Goal: Task Accomplishment & Management: Manage account settings

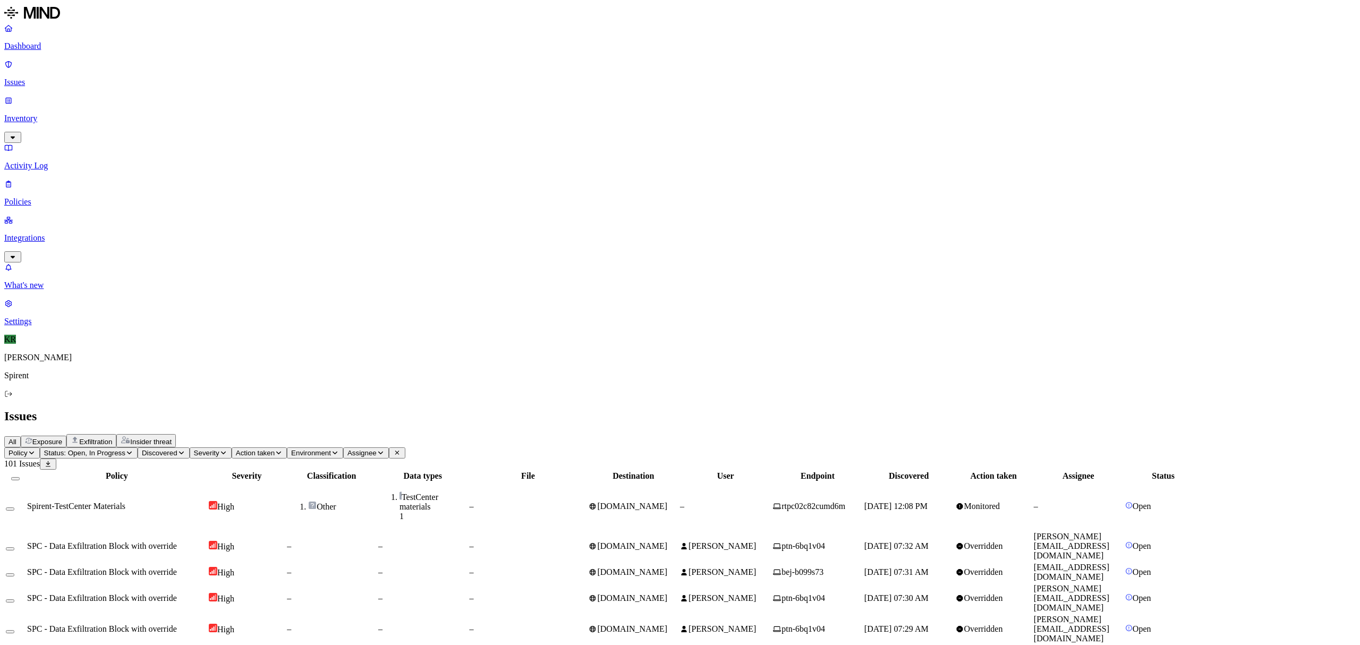
scroll to position [123, 0]
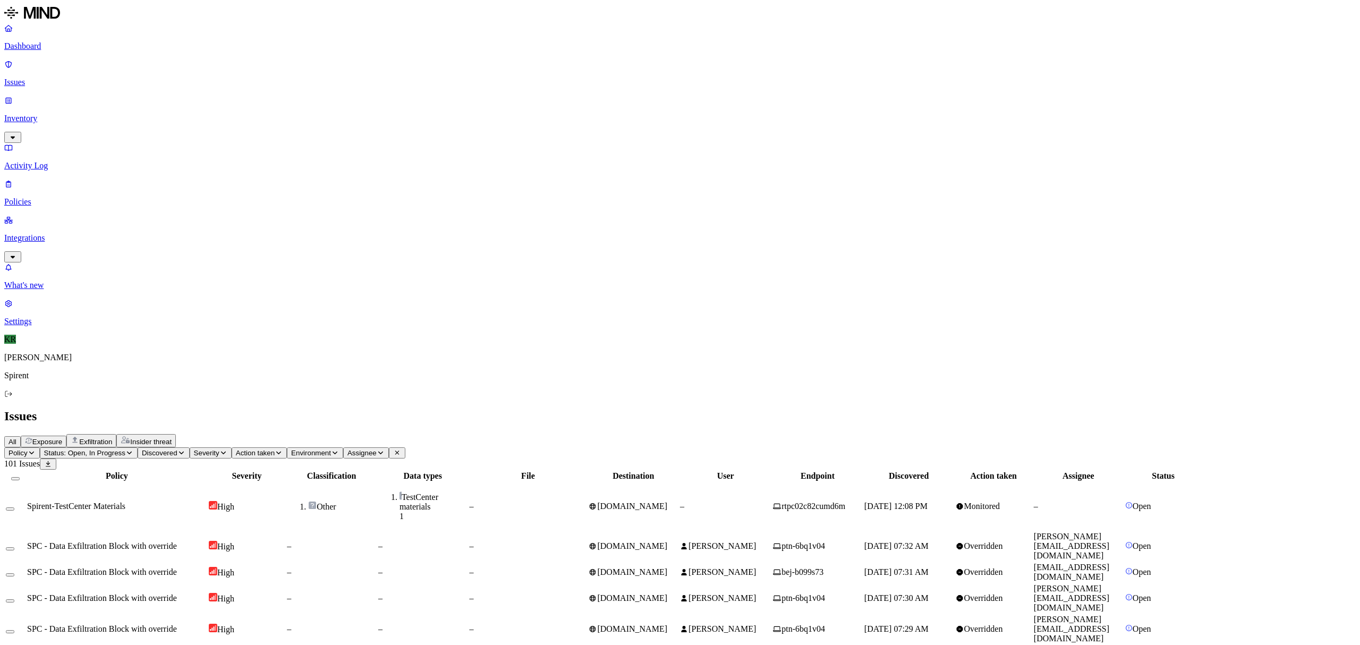
drag, startPoint x: 1261, startPoint y: 498, endPoint x: 1133, endPoint y: 547, distance: 137.3
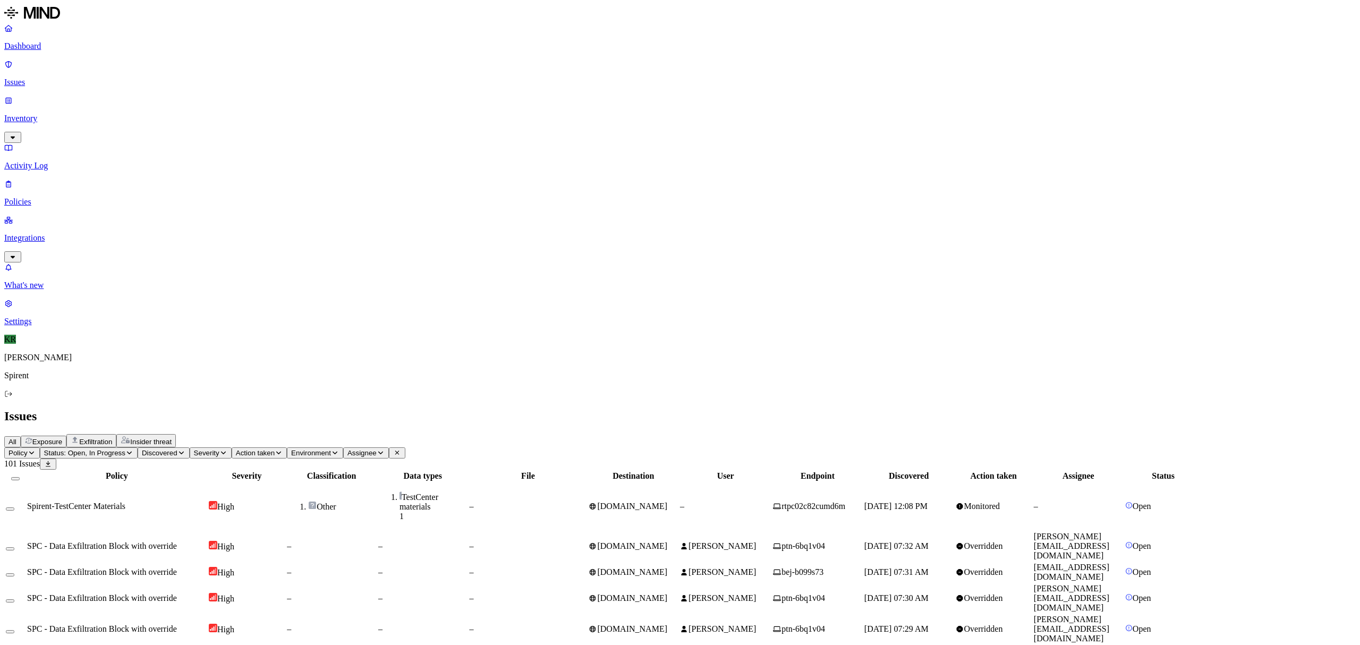
copy link "[PERSON_NAME][EMAIL_ADDRESS][PERSON_NAME][DOMAIN_NAME]"
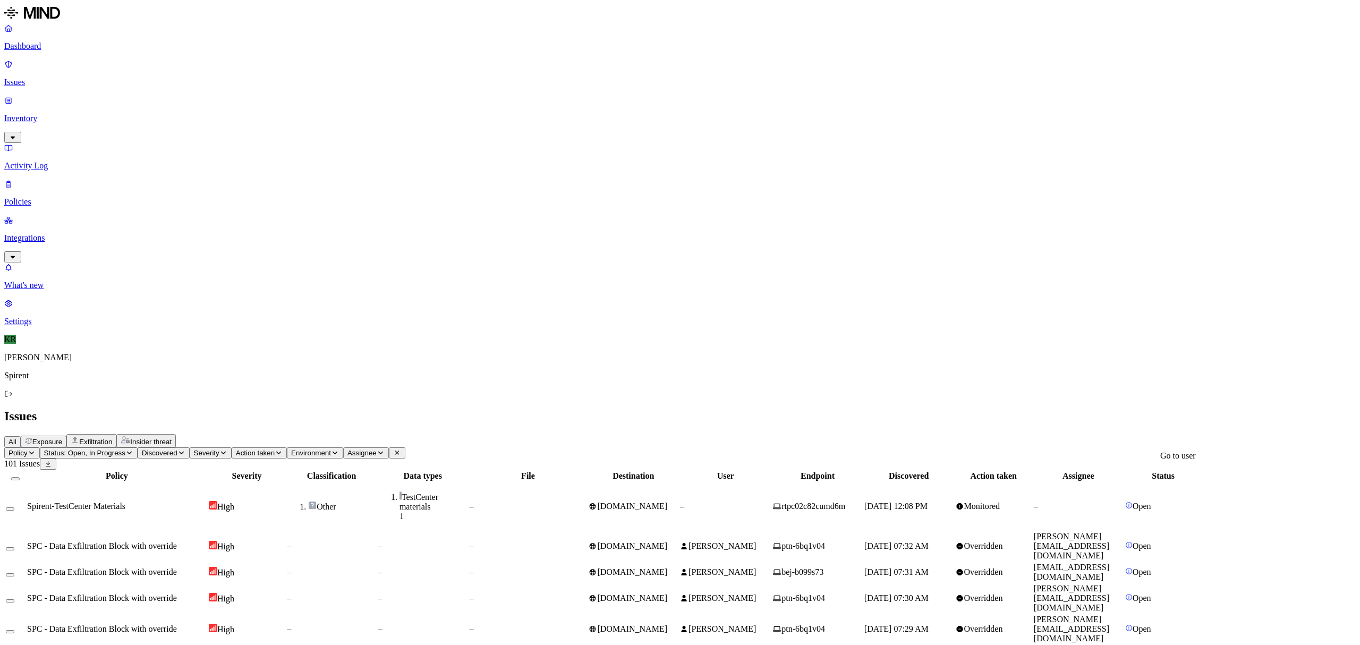
drag, startPoint x: 1221, startPoint y: 473, endPoint x: 1140, endPoint y: 476, distance: 81.4
copy link "[EMAIL_ADDRESS][PERSON_NAME][DOMAIN_NAME]"
click at [20, 477] on button "Select all" at bounding box center [15, 478] width 9 height 3
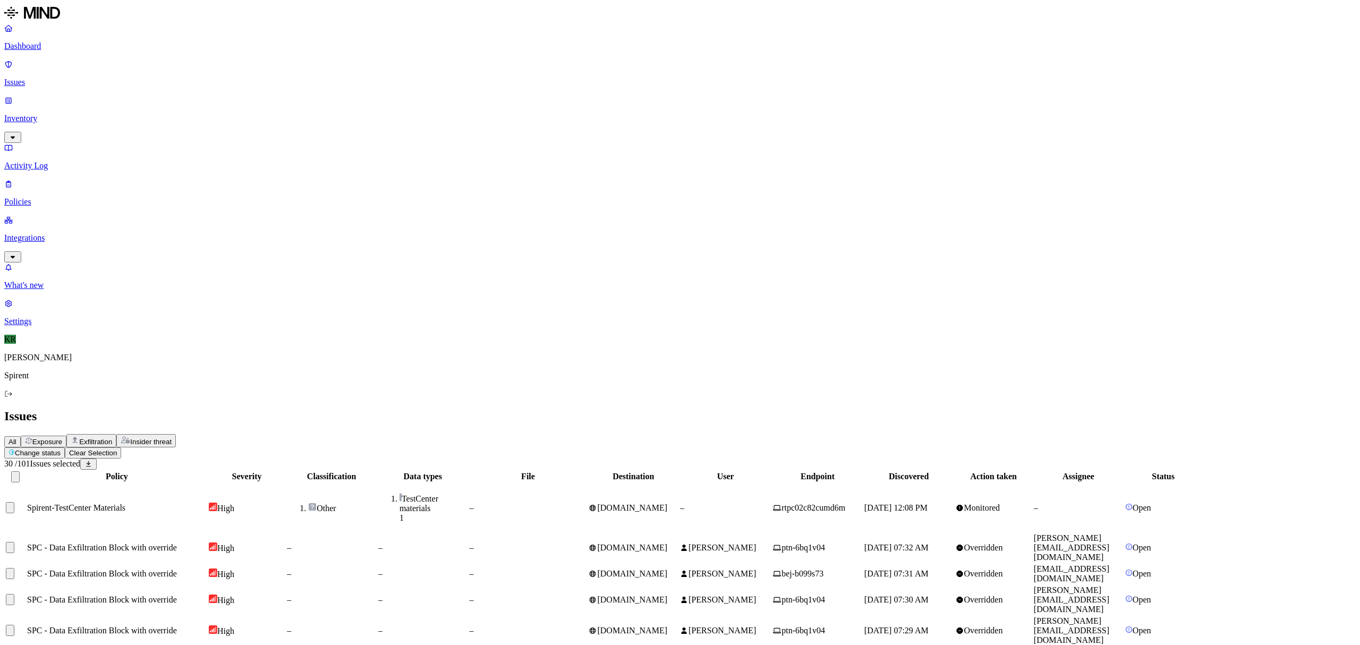
scroll to position [123, 0]
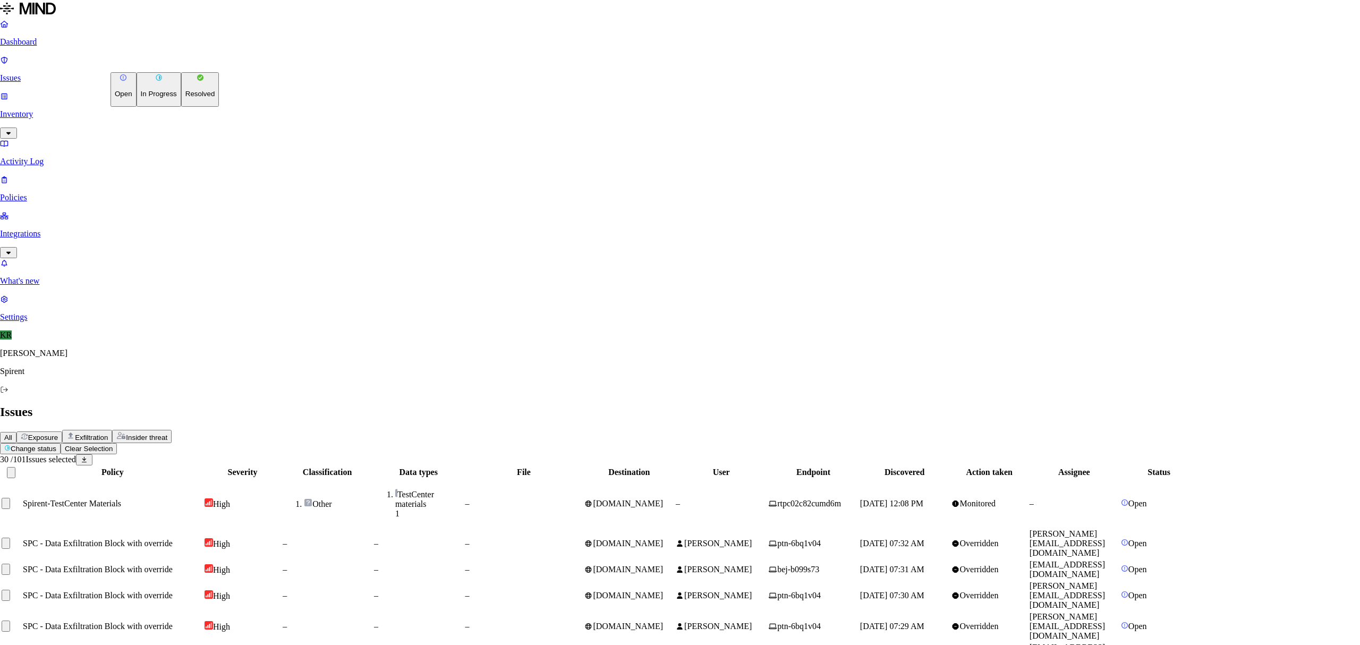
click at [185, 98] on p "Resolved" at bounding box center [200, 94] width 30 height 8
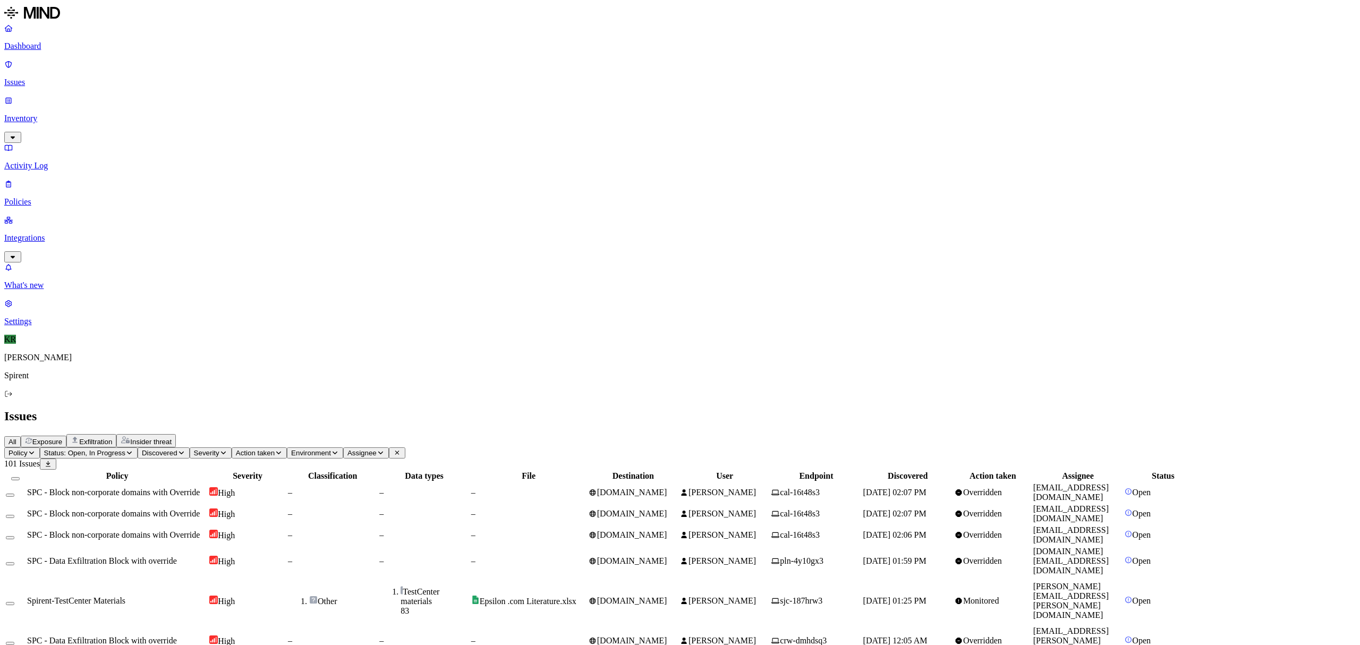
drag, startPoint x: 1235, startPoint y: 426, endPoint x: 1141, endPoint y: 434, distance: 93.8
copy link "[EMAIL_ADDRESS][DOMAIN_NAME]"
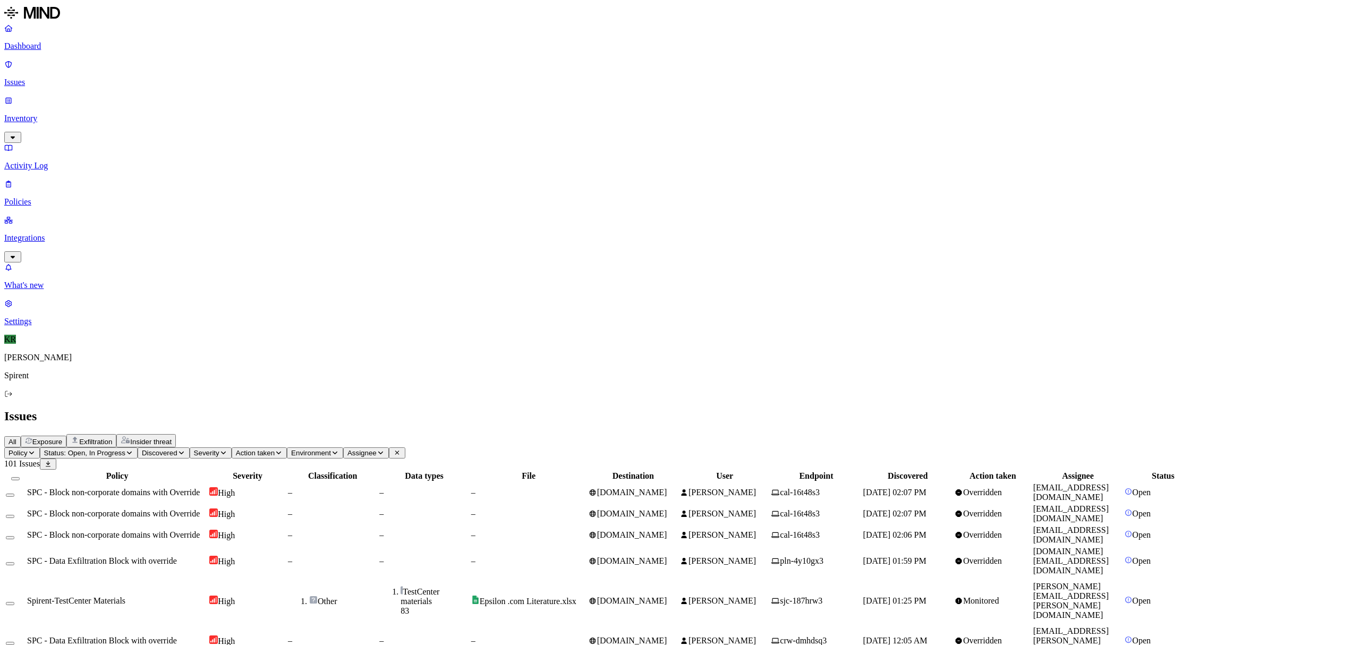
click at [587, 577] on td "Epsilon .com Literature.xlsx" at bounding box center [529, 601] width 116 height 48
click at [587, 483] on td "–" at bounding box center [529, 493] width 116 height 20
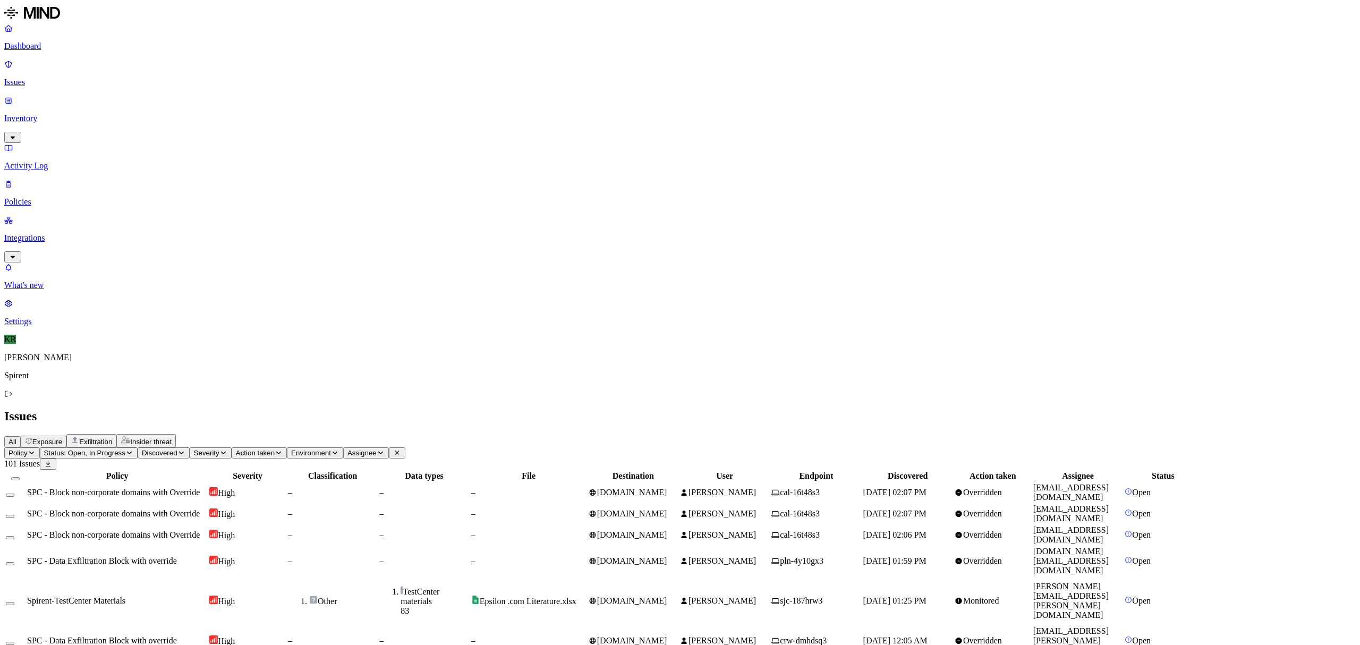
click at [596, 511] on icon at bounding box center [592, 514] width 7 height 7
drag, startPoint x: 1225, startPoint y: 502, endPoint x: 1139, endPoint y: 508, distance: 86.3
copy link "[EMAIL_ADDRESS][DOMAIN_NAME]"
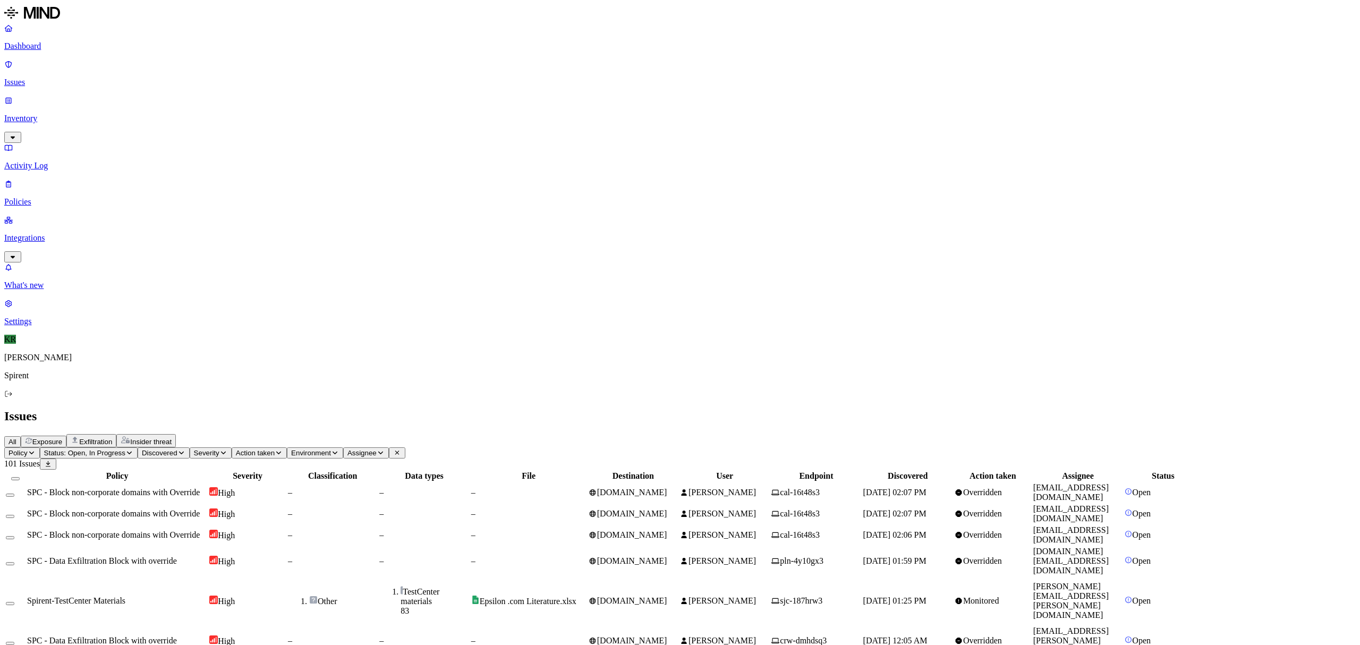
drag, startPoint x: 1231, startPoint y: 505, endPoint x: 1139, endPoint y: 502, distance: 92.0
copy link "[DOMAIN_NAME][EMAIL_ADDRESS][DOMAIN_NAME]"
drag, startPoint x: 1240, startPoint y: 243, endPoint x: 1176, endPoint y: 249, distance: 64.6
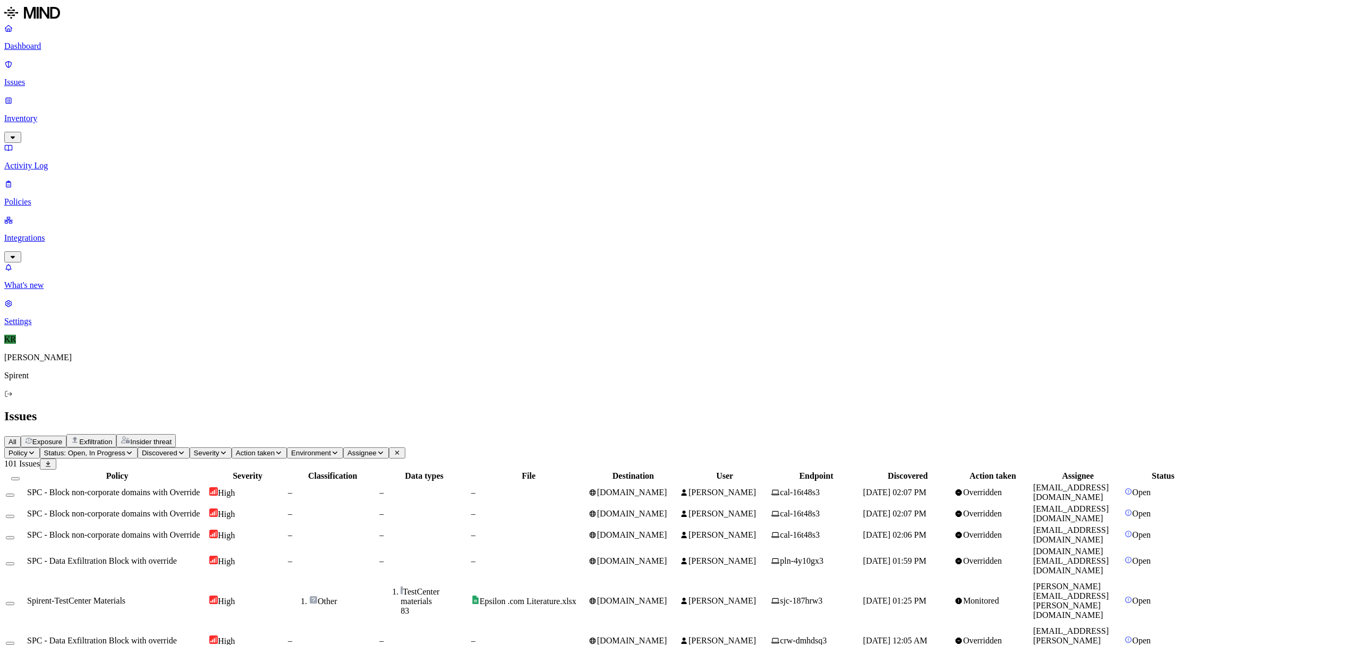
copy span "[DOMAIN_NAME]"
drag, startPoint x: 1221, startPoint y: 502, endPoint x: 1140, endPoint y: 506, distance: 80.9
copy link "[DOMAIN_NAME][EMAIL_ADDRESS][DOMAIN_NAME]"
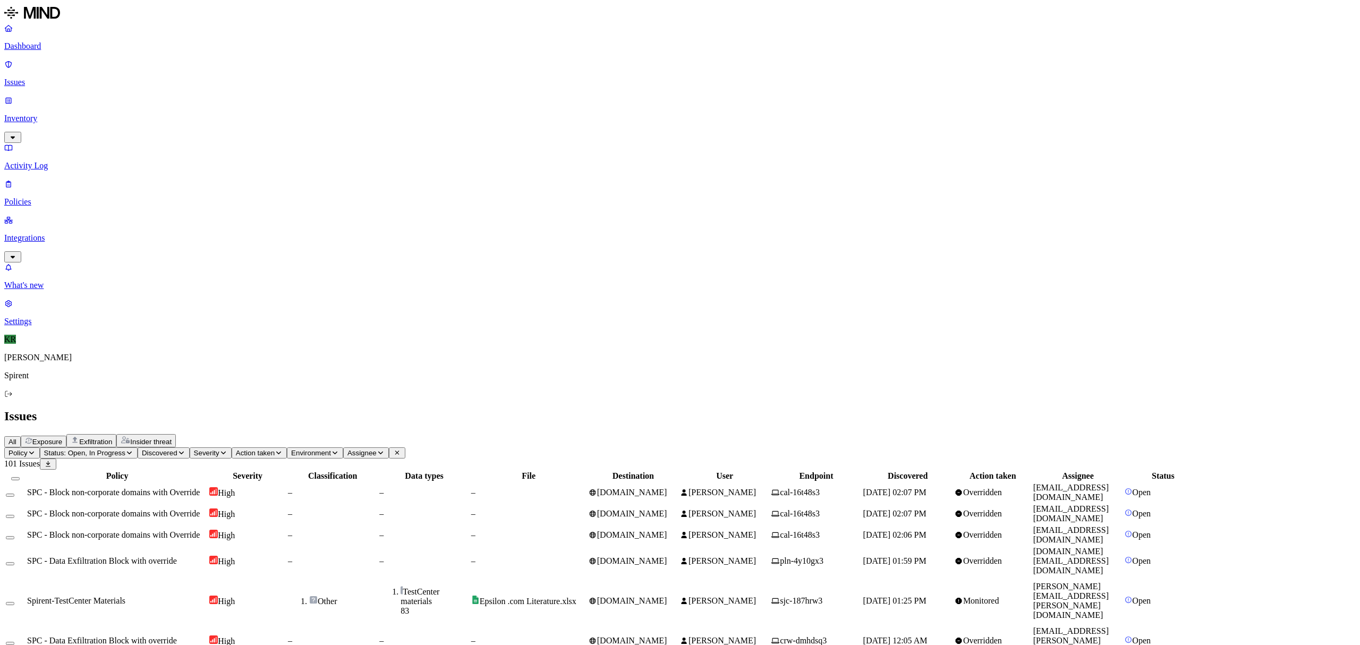
click at [20, 477] on button "Select all" at bounding box center [15, 478] width 9 height 3
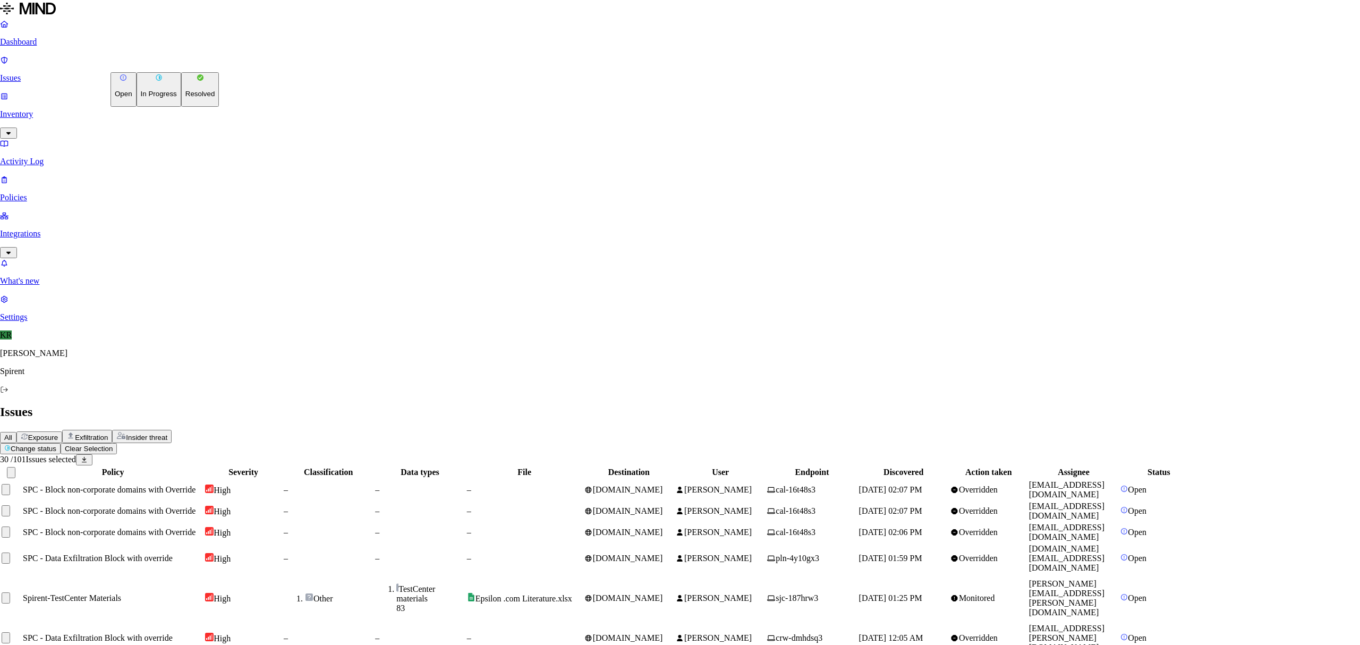
click at [181, 107] on button "Resolved" at bounding box center [200, 89] width 38 height 35
